Goal: Task Accomplishment & Management: Manage account settings

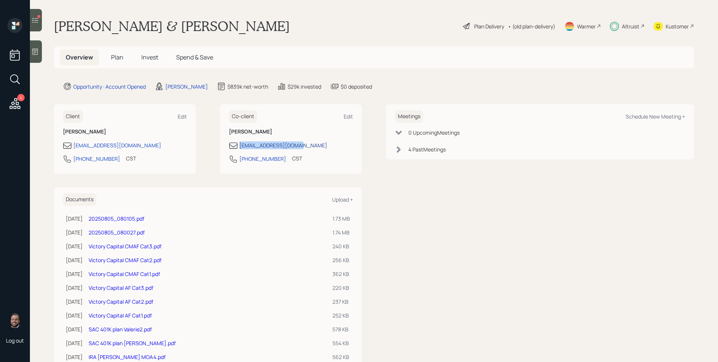
drag, startPoint x: 308, startPoint y: 145, endPoint x: 238, endPoint y: 147, distance: 69.6
click at [238, 147] on div "valerie0708@yahoo.com" at bounding box center [291, 145] width 124 height 9
copy div "valerie0708@yahoo.com"
click at [396, 214] on div "Meetings Schedule New Meeting + 0 Upcoming Meeting s 4 Past Meeting s" at bounding box center [540, 305] width 308 height 403
click at [118, 58] on span "Plan" at bounding box center [117, 57] width 12 height 8
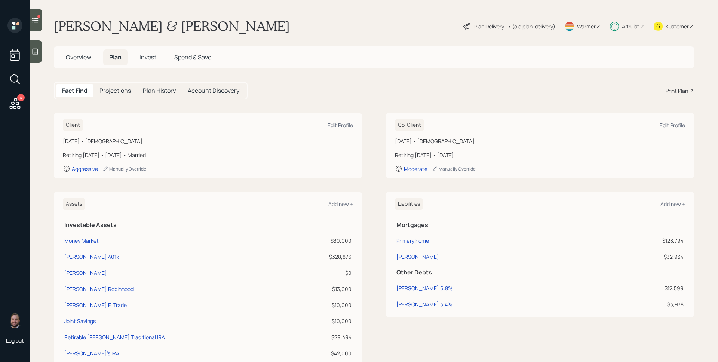
click at [154, 58] on span "Invest" at bounding box center [147, 57] width 17 height 8
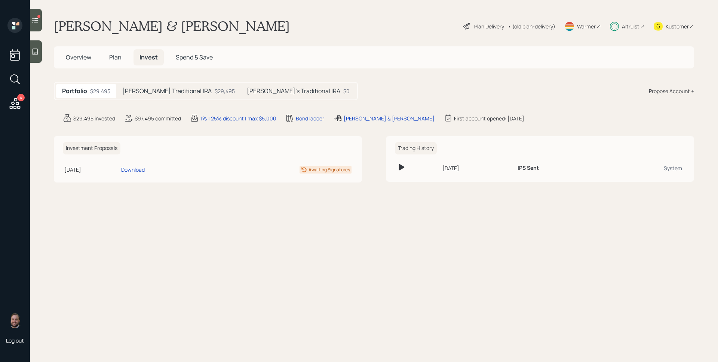
click at [175, 93] on h5 "Catarino's Traditional IRA" at bounding box center [166, 90] width 89 height 7
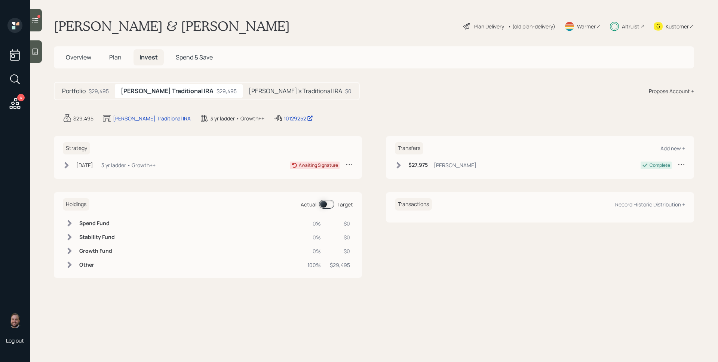
click at [120, 166] on div "3 yr ladder • Growth++" at bounding box center [128, 165] width 54 height 8
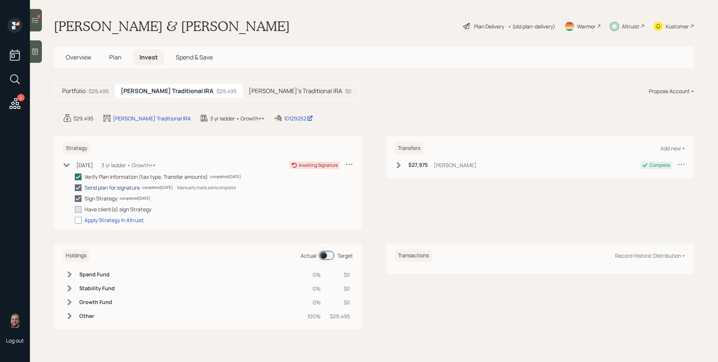
click at [119, 188] on div "Send plan for signature" at bounding box center [111, 188] width 55 height 8
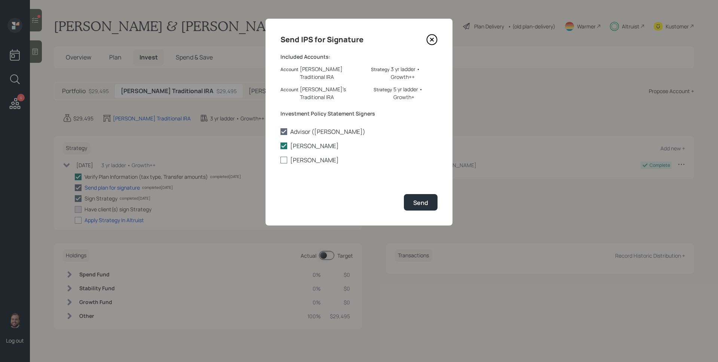
click at [285, 157] on div at bounding box center [283, 160] width 7 height 7
click at [280, 160] on input "Valerie Guzman" at bounding box center [280, 160] width 0 height 0
checkbox input "true"
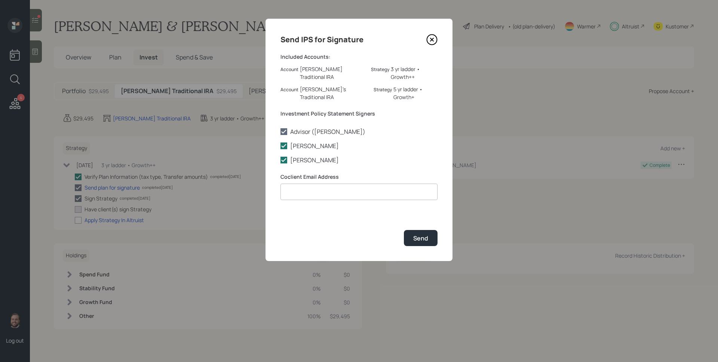
click at [318, 184] on input at bounding box center [358, 192] width 157 height 16
paste input "valerie0708@yahoo.com"
type input "valerie0708@yahoo.com"
click at [372, 208] on div "Send IPS for Signature Included Accounts: Account Catarino's Traditional IRA St…" at bounding box center [358, 140] width 187 height 242
click at [417, 234] on div "Send" at bounding box center [420, 238] width 15 height 8
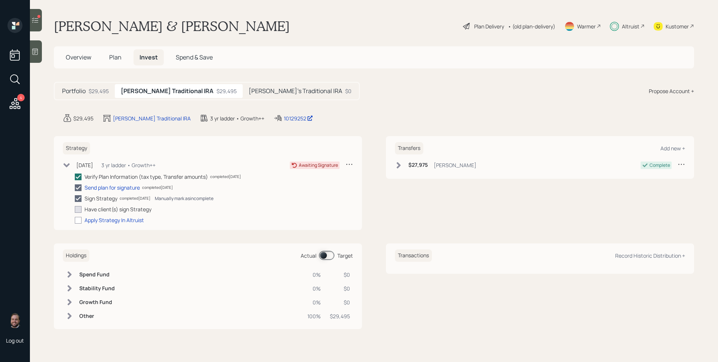
click at [180, 198] on div "Manually mark as incomplete" at bounding box center [184, 198] width 59 height 6
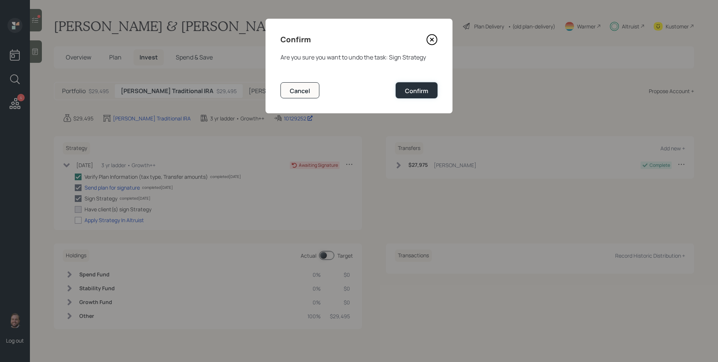
click at [413, 90] on div "Confirm" at bounding box center [416, 91] width 23 height 8
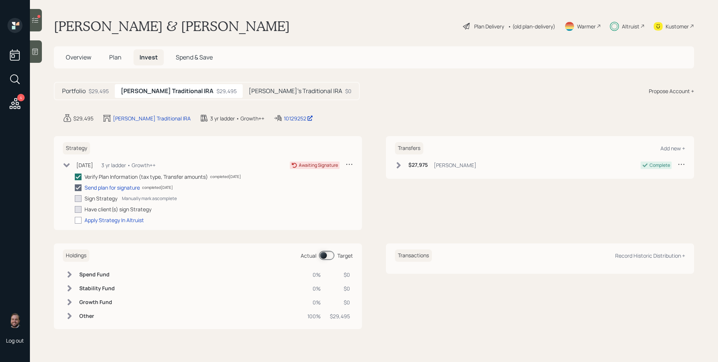
click at [77, 198] on div at bounding box center [78, 198] width 7 height 7
click at [75, 198] on input "checkbox" at bounding box center [74, 198] width 0 height 0
click at [145, 198] on div "Manually mark as complete" at bounding box center [149, 198] width 55 height 6
checkbox input "true"
drag, startPoint x: 245, startPoint y: 88, endPoint x: 240, endPoint y: 92, distance: 6.4
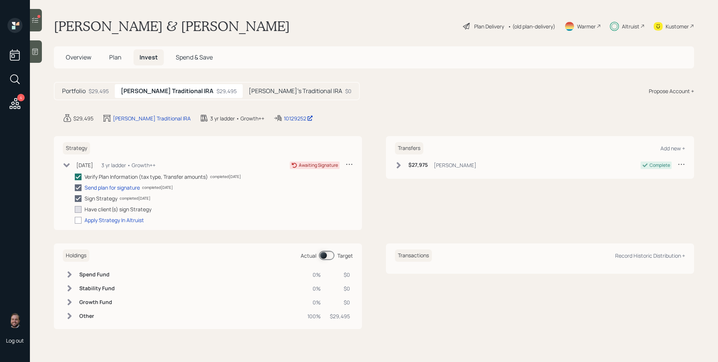
click at [249, 88] on h5 "Valerie's Traditional IRA" at bounding box center [295, 90] width 93 height 7
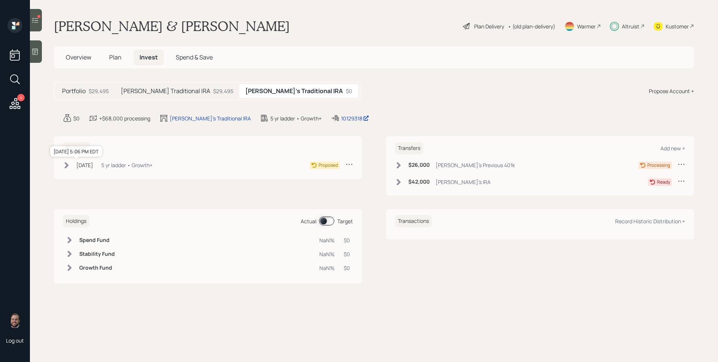
click at [91, 166] on div "Jul 11, 2025" at bounding box center [84, 165] width 17 height 8
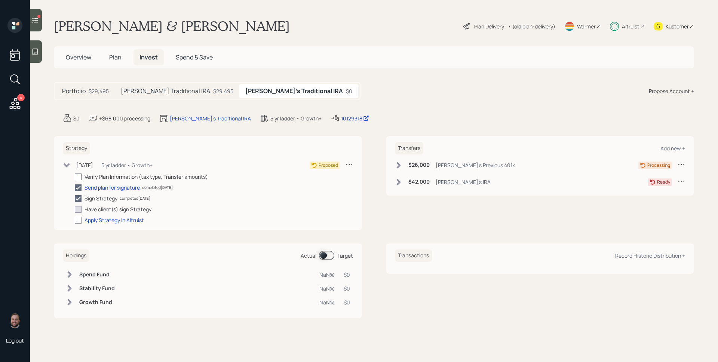
click at [80, 177] on div at bounding box center [78, 176] width 7 height 7
click at [75, 177] on input "checkbox" at bounding box center [74, 176] width 0 height 0
checkbox input "true"
